Goal: Transaction & Acquisition: Download file/media

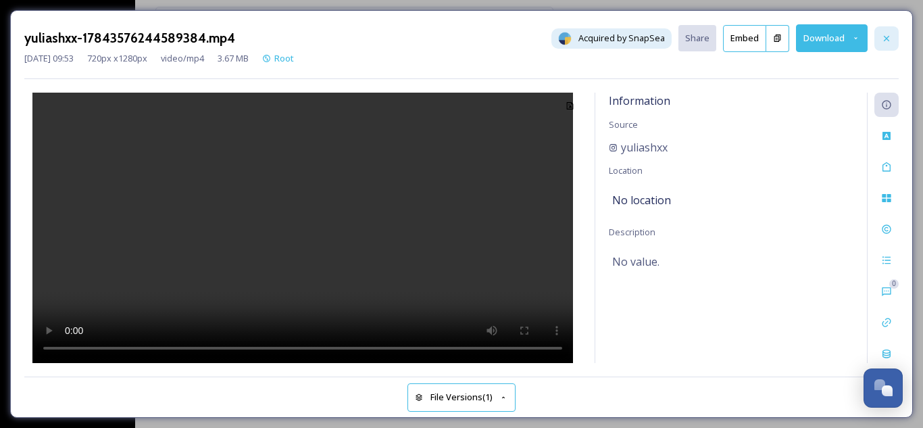
click at [887, 41] on icon at bounding box center [886, 38] width 11 height 11
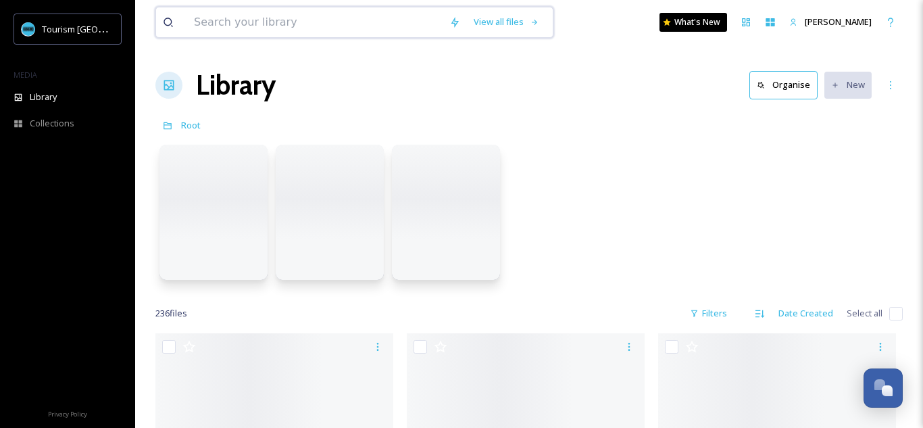
click at [346, 33] on input at bounding box center [314, 22] width 255 height 30
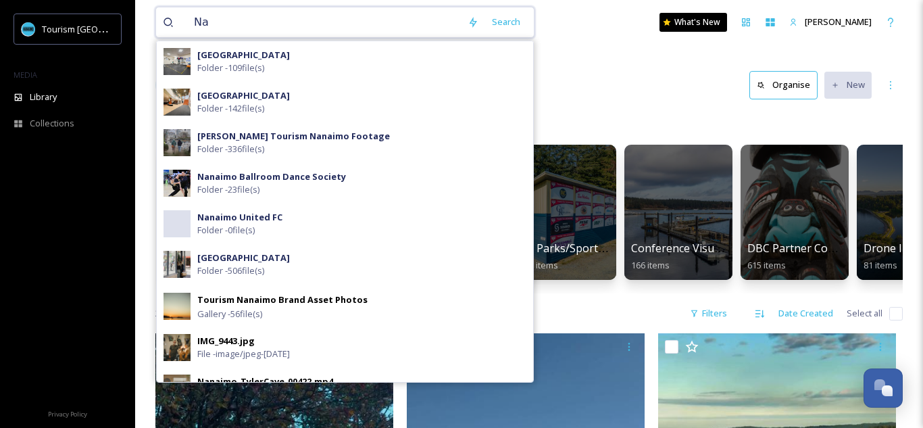
type input "N"
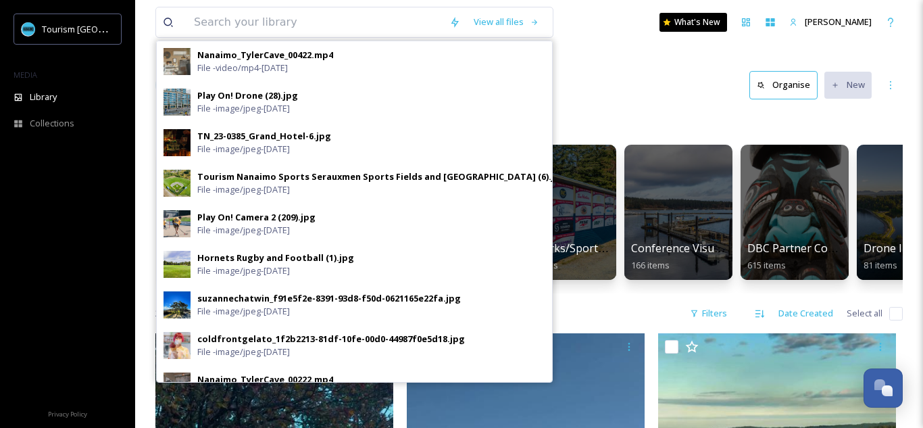
click at [590, 66] on div "Library Organise New" at bounding box center [528, 85] width 747 height 41
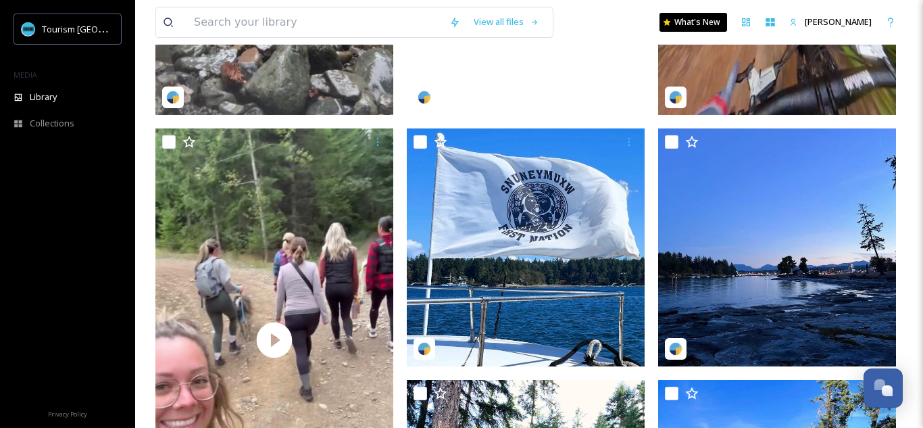
scroll to position [1081, 0]
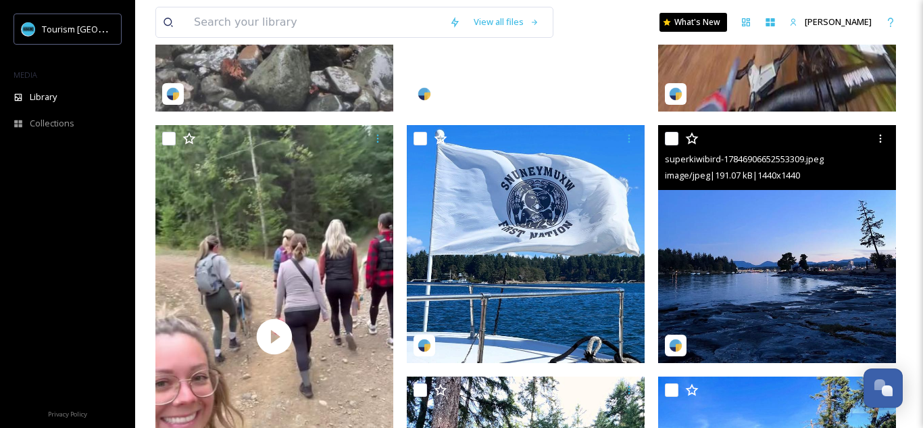
click at [774, 261] on img at bounding box center [777, 244] width 238 height 238
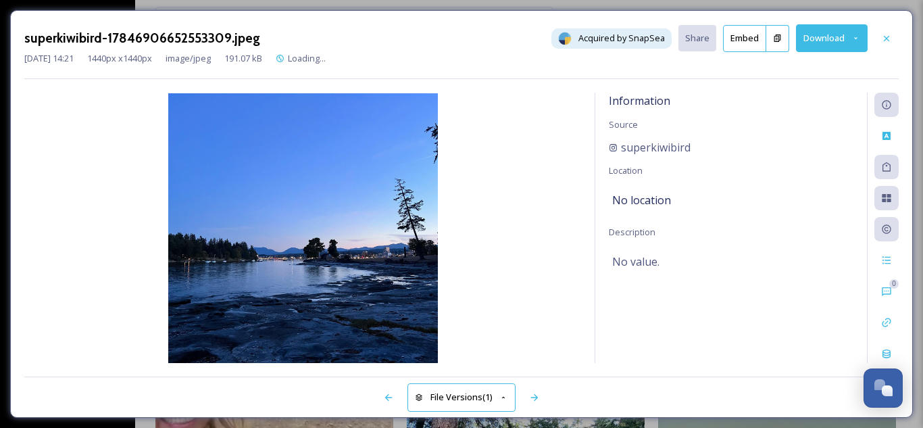
click at [840, 47] on button "Download" at bounding box center [832, 38] width 72 height 28
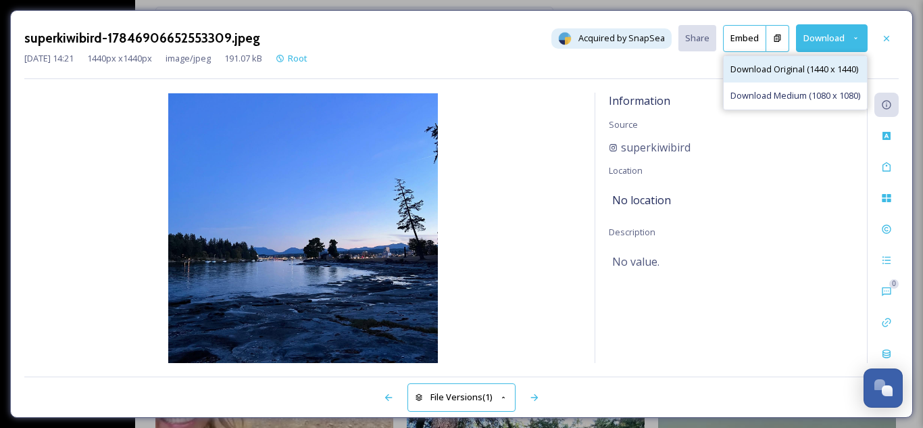
click at [830, 70] on span "Download Original (1440 x 1440)" at bounding box center [794, 69] width 128 height 13
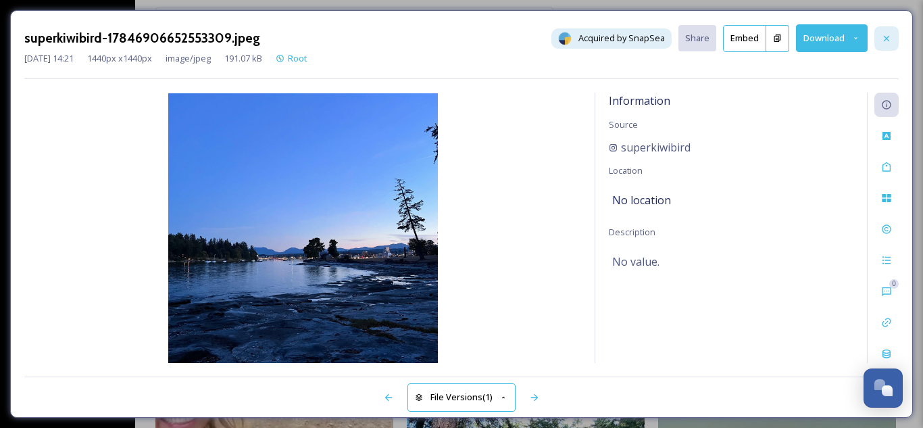
click at [881, 41] on icon at bounding box center [886, 38] width 11 height 11
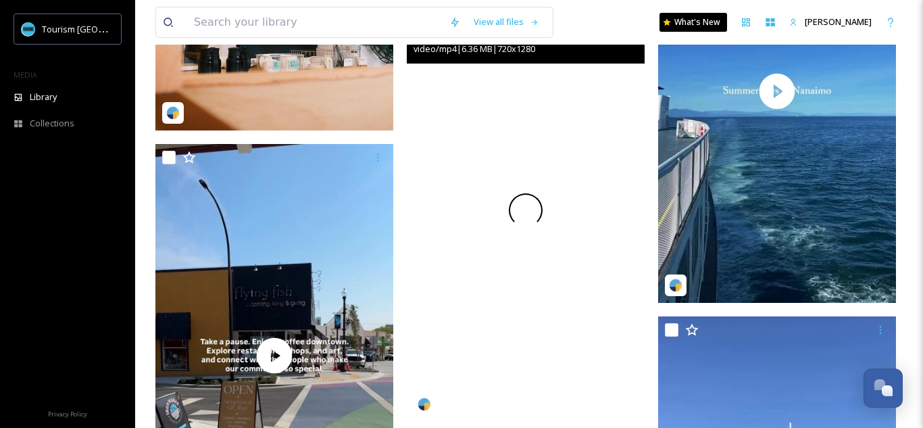
scroll to position [5804, 0]
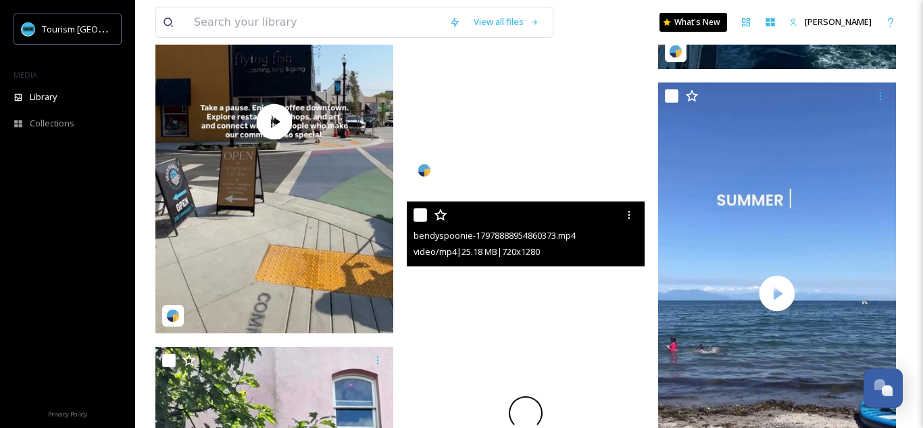
click at [491, 280] on div at bounding box center [526, 412] width 238 height 423
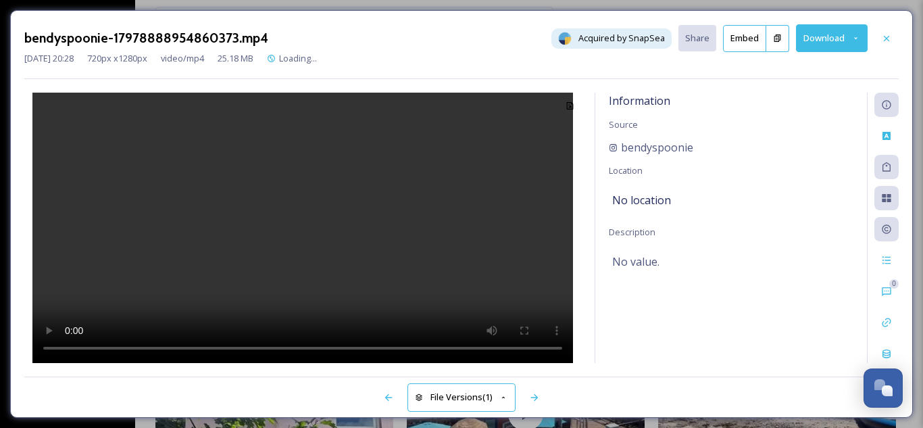
click at [882, 39] on icon at bounding box center [886, 38] width 11 height 11
click at [886, 43] on div "View all files What's New [PERSON_NAME]" at bounding box center [528, 22] width 747 height 45
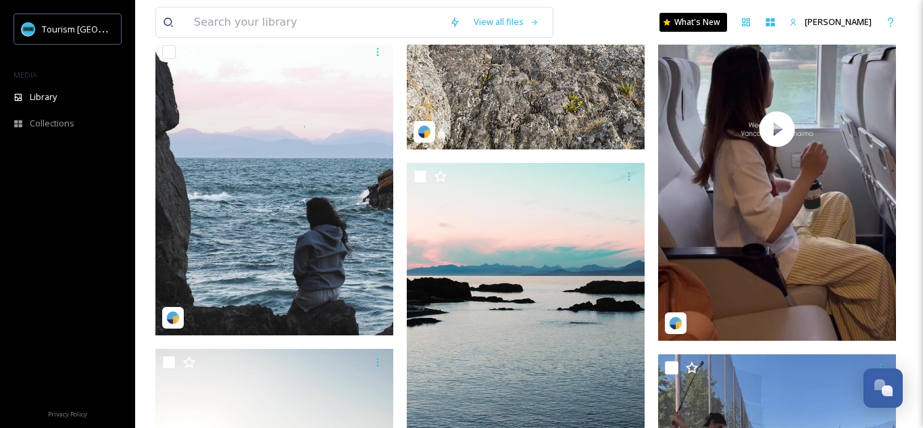
scroll to position [9048, 0]
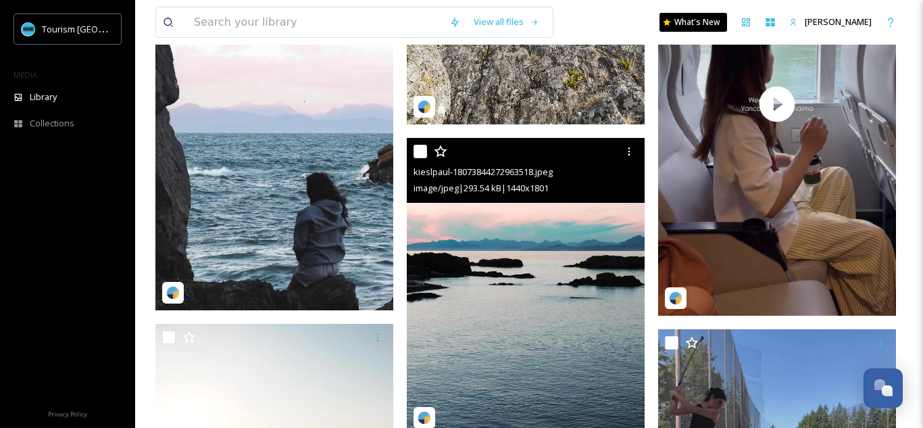
click at [419, 157] on input "checkbox" at bounding box center [420, 152] width 14 height 14
checkbox input "true"
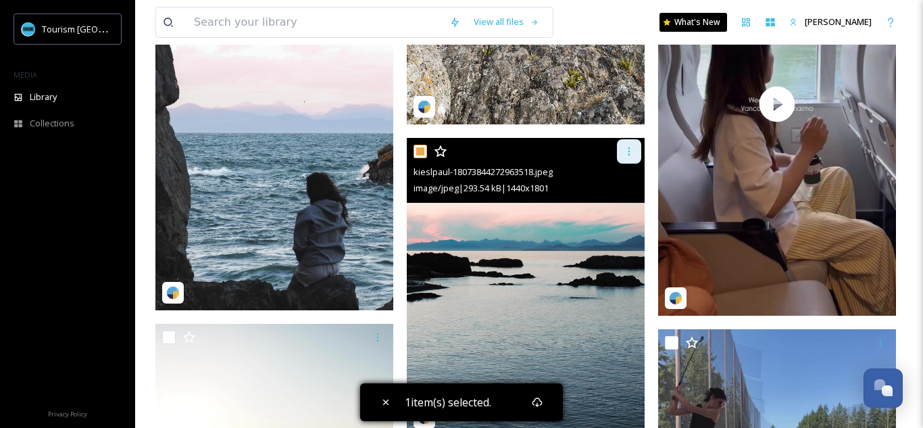
click at [625, 153] on icon at bounding box center [629, 151] width 11 height 11
click at [611, 206] on span "Download" at bounding box center [613, 207] width 41 height 13
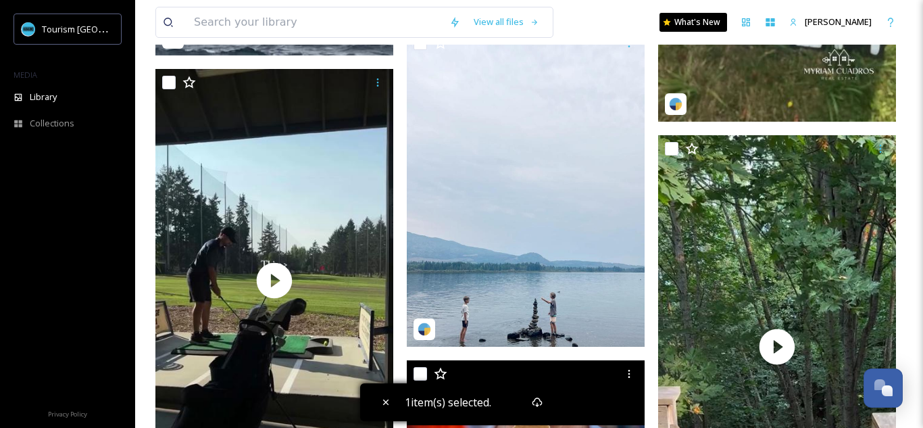
scroll to position [4432, 0]
